Goal: Transaction & Acquisition: Purchase product/service

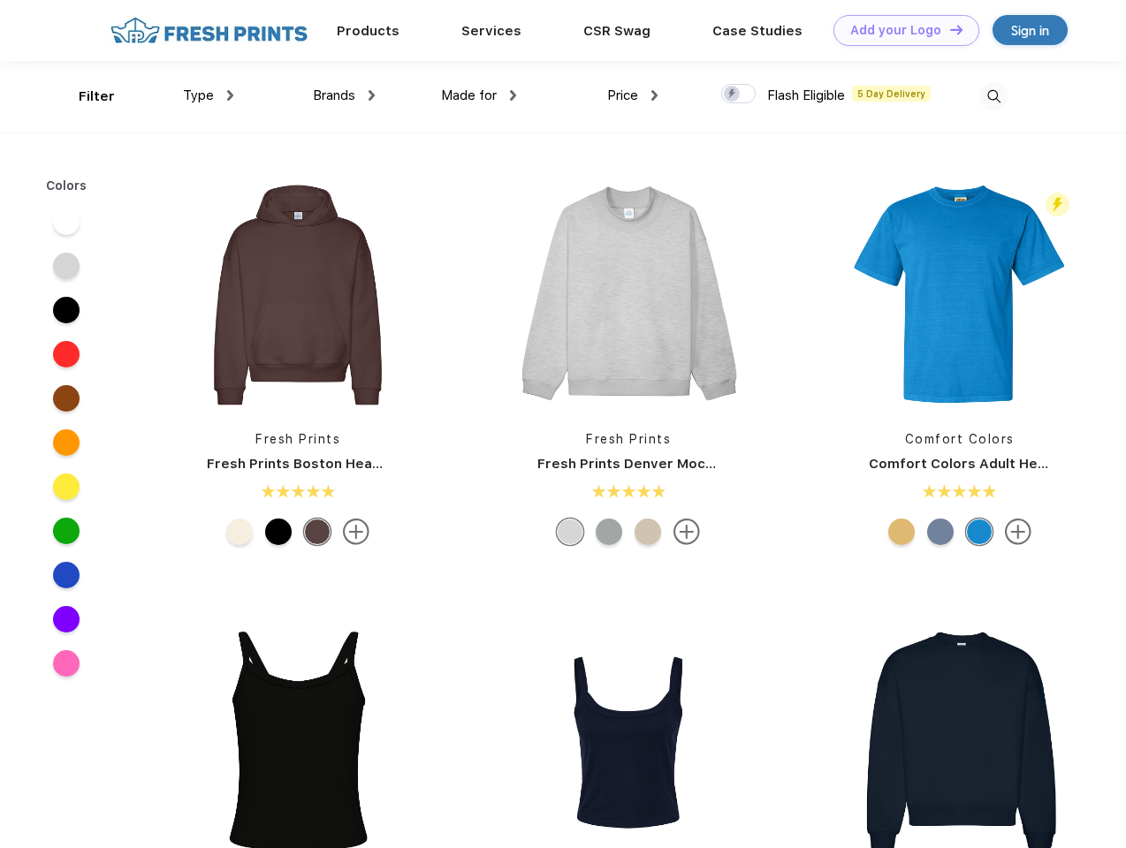
click at [900, 30] on link "Add your Logo Design Tool" at bounding box center [906, 30] width 146 height 31
click at [0, 0] on div "Design Tool" at bounding box center [0, 0] width 0 height 0
click at [948, 29] on link "Add your Logo Design Tool" at bounding box center [906, 30] width 146 height 31
click at [85, 96] on div "Filter" at bounding box center [97, 97] width 36 height 20
click at [209, 95] on span "Type" at bounding box center [198, 95] width 31 height 16
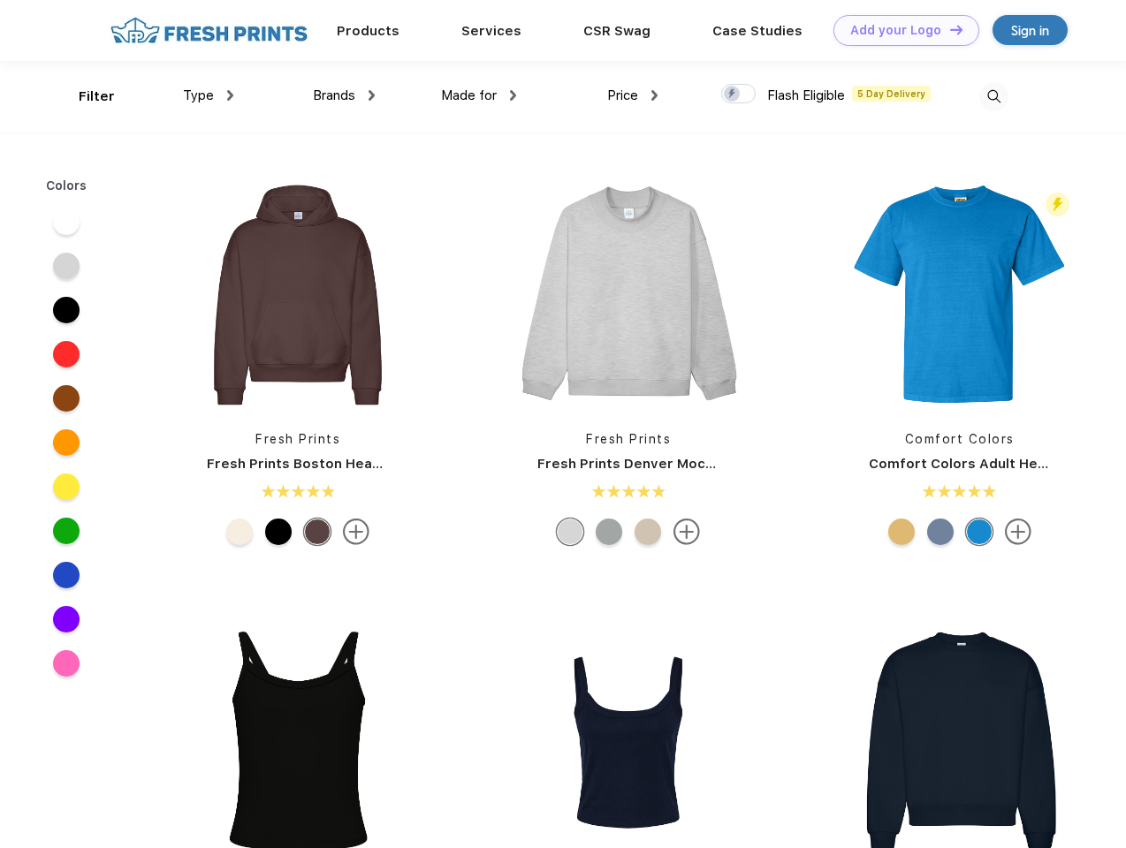
click at [344, 95] on span "Brands" at bounding box center [334, 95] width 42 height 16
click at [479, 95] on span "Made for" at bounding box center [469, 95] width 56 height 16
click at [633, 95] on span "Price" at bounding box center [622, 95] width 31 height 16
click at [739, 95] on div at bounding box center [738, 93] width 34 height 19
click at [733, 95] on input "checkbox" at bounding box center [726, 88] width 11 height 11
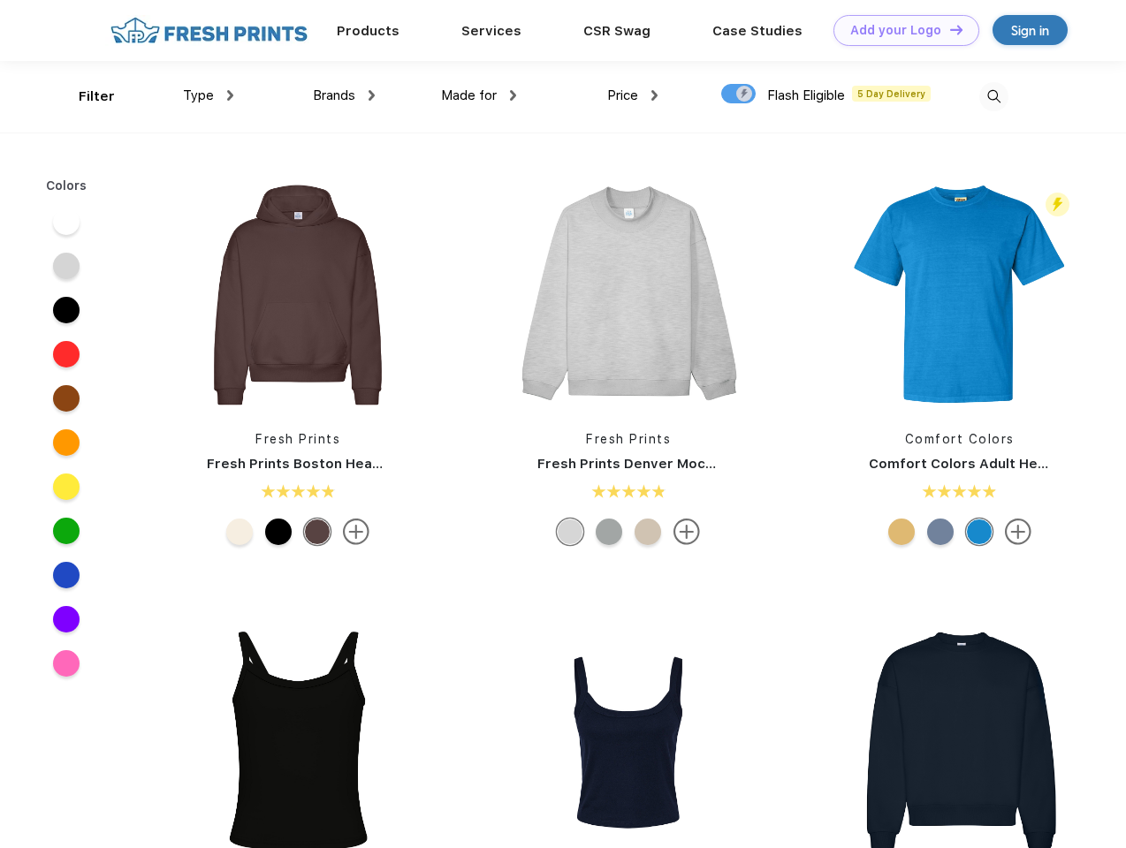
click at [993, 96] on img at bounding box center [993, 96] width 29 height 29
